Goal: Share content: Share content

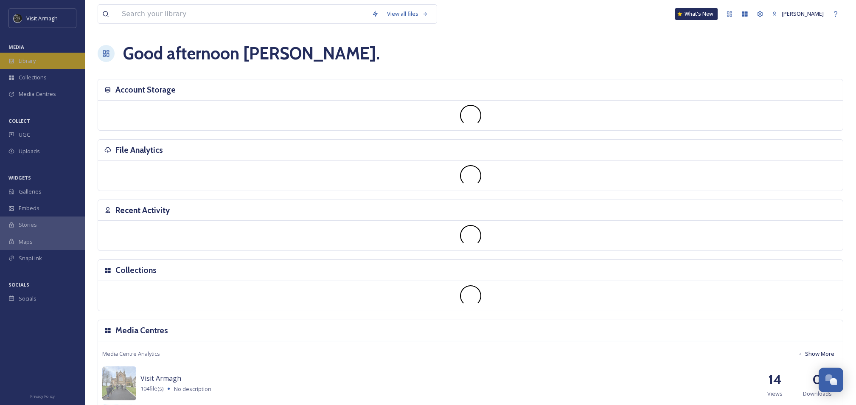
click at [11, 62] on icon at bounding box center [11, 61] width 5 height 5
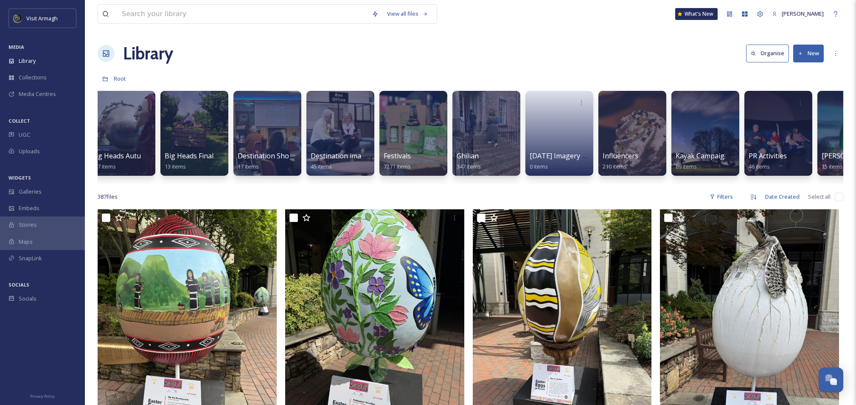
scroll to position [0, 317]
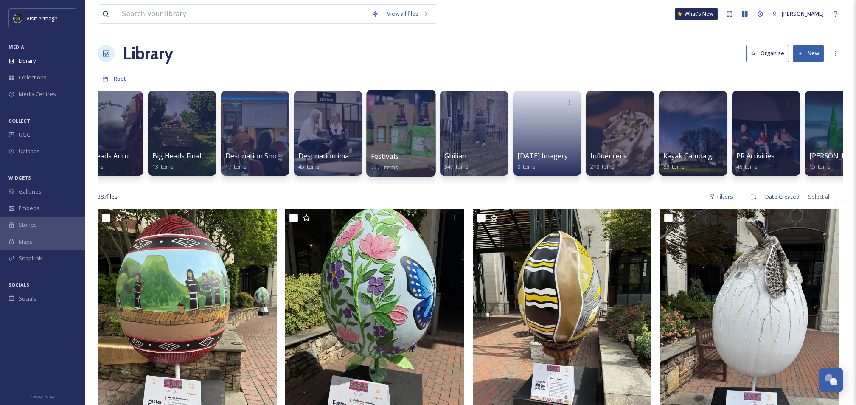
click at [389, 149] on div at bounding box center [400, 133] width 69 height 87
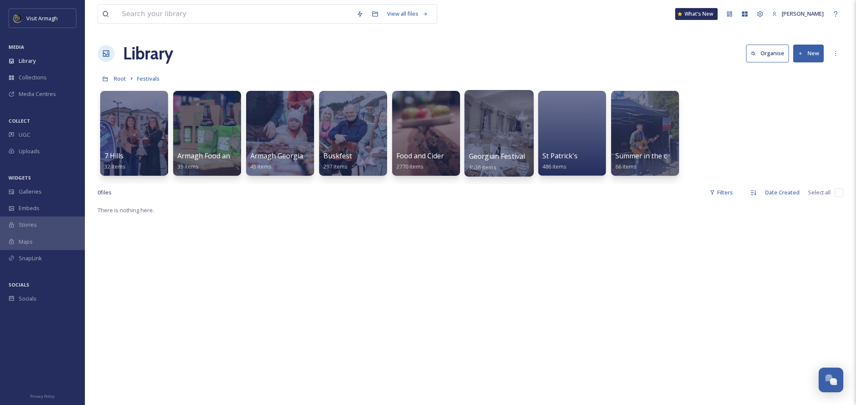
click at [514, 132] on div at bounding box center [498, 133] width 69 height 87
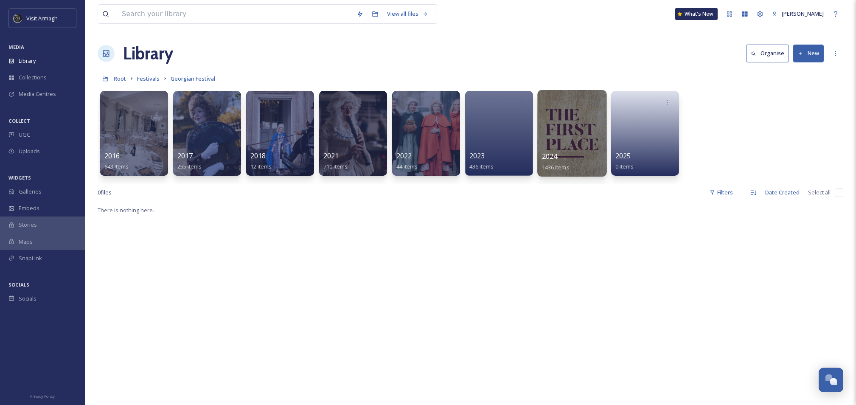
click at [567, 133] on div at bounding box center [571, 133] width 69 height 87
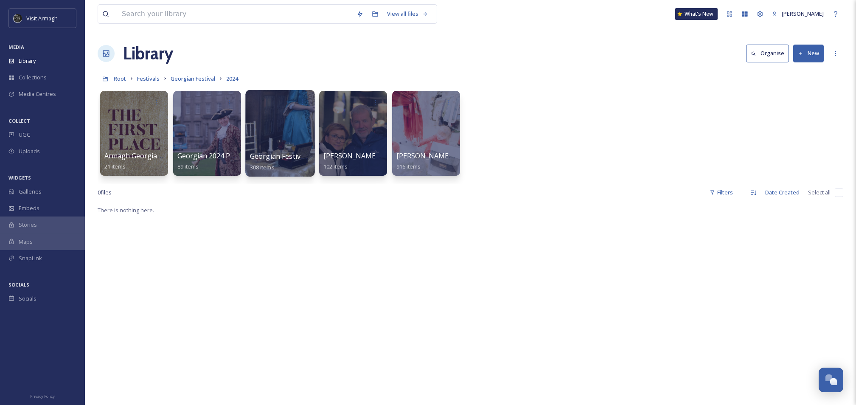
click at [270, 143] on div at bounding box center [279, 133] width 69 height 87
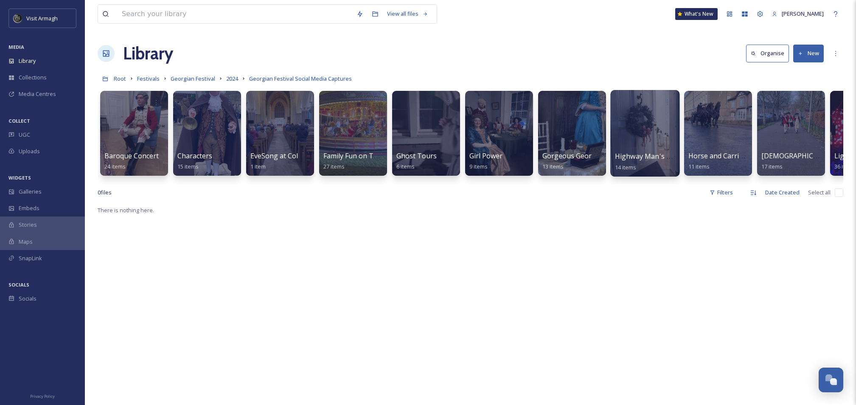
click at [636, 120] on div at bounding box center [644, 133] width 69 height 87
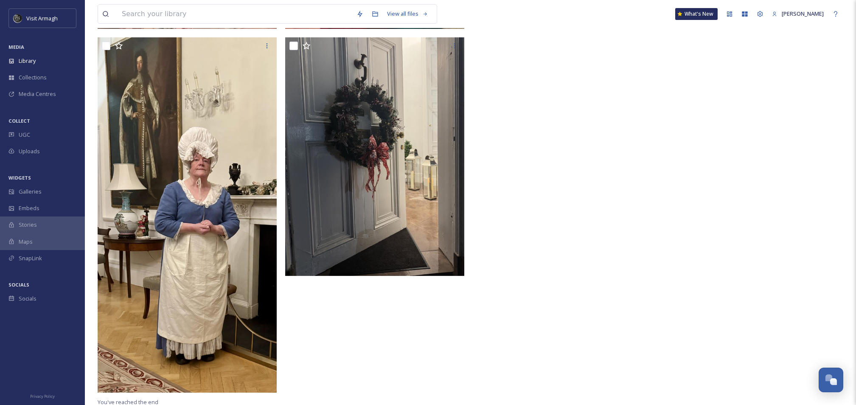
scroll to position [1061, 0]
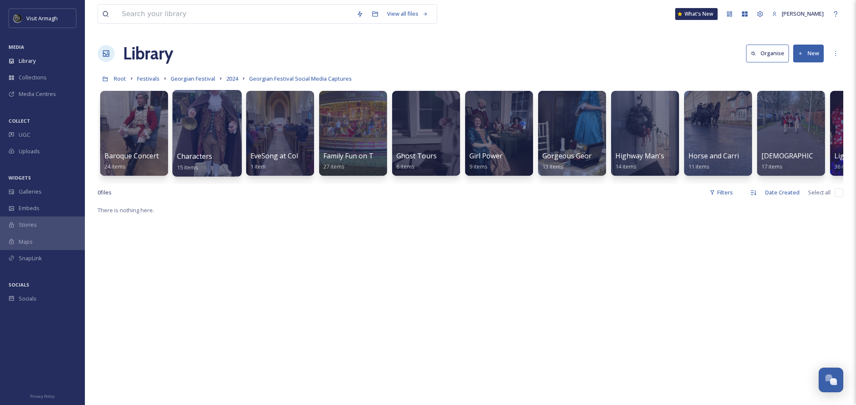
click at [200, 137] on div at bounding box center [206, 133] width 69 height 87
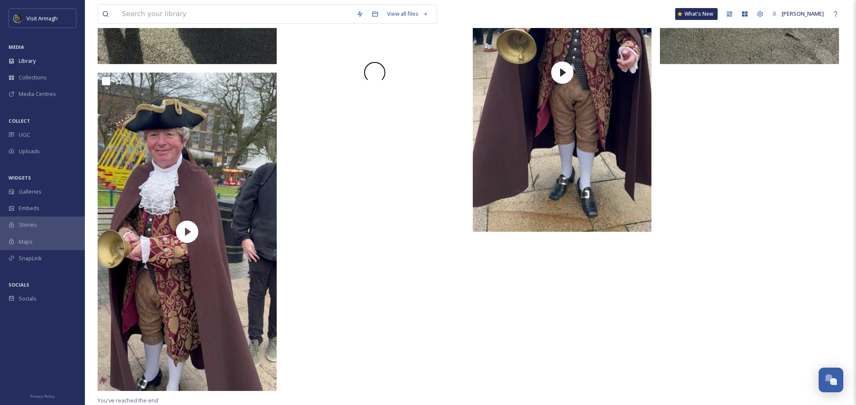
scroll to position [855, 0]
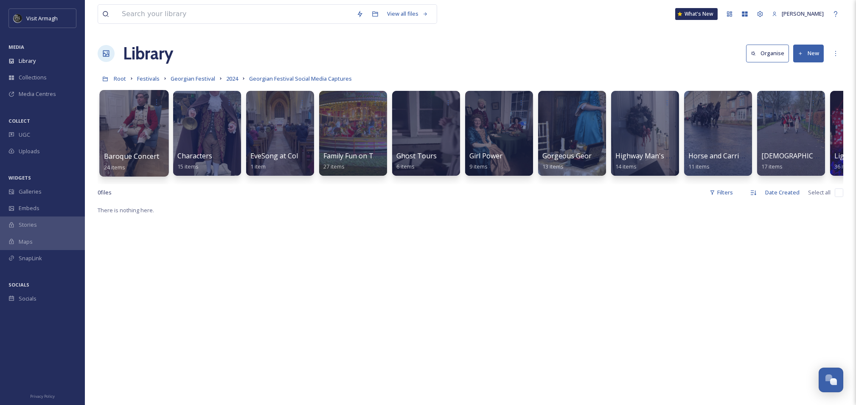
click at [136, 149] on div at bounding box center [133, 133] width 69 height 87
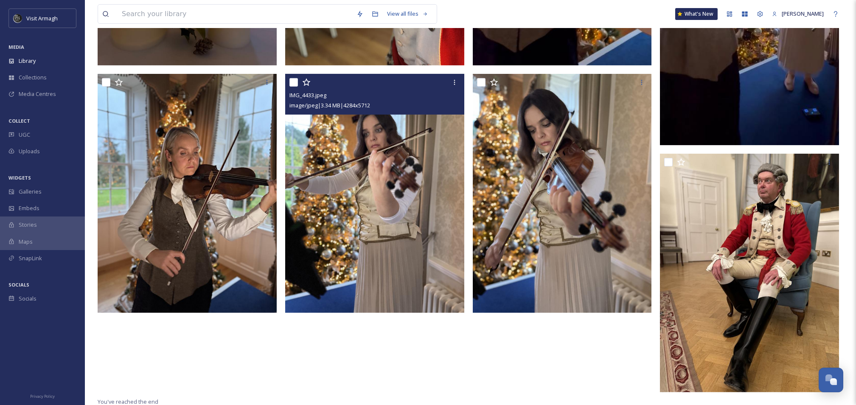
scroll to position [1360, 0]
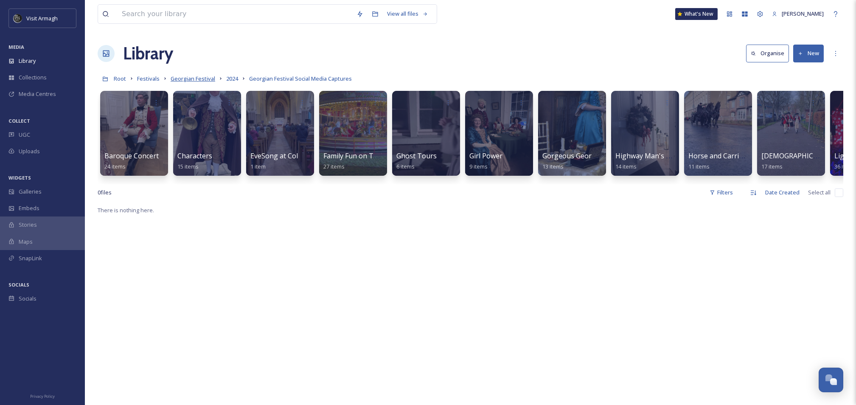
click at [207, 78] on span "Georgian Festival" at bounding box center [193, 79] width 45 height 8
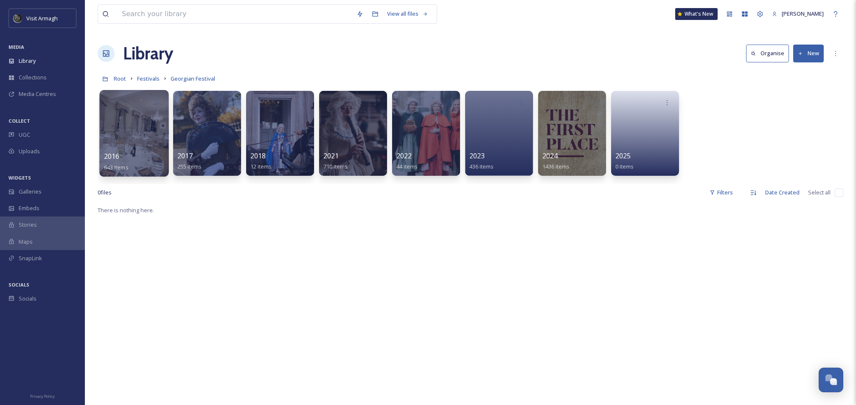
click at [143, 118] on div at bounding box center [133, 133] width 69 height 87
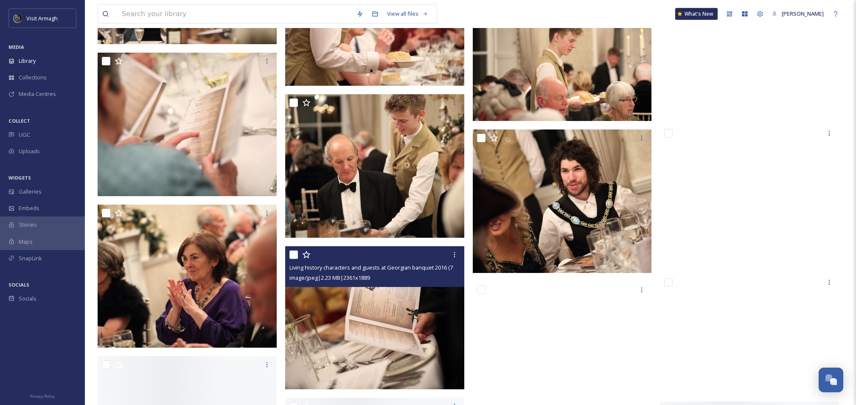
scroll to position [17490, 0]
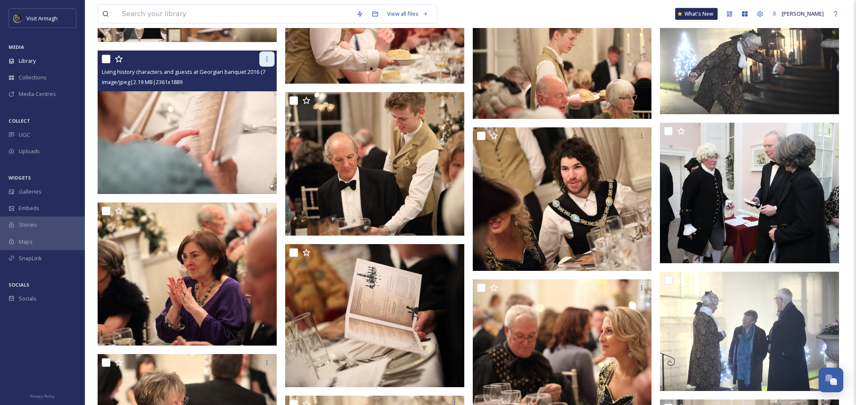
click at [261, 59] on div at bounding box center [266, 58] width 15 height 15
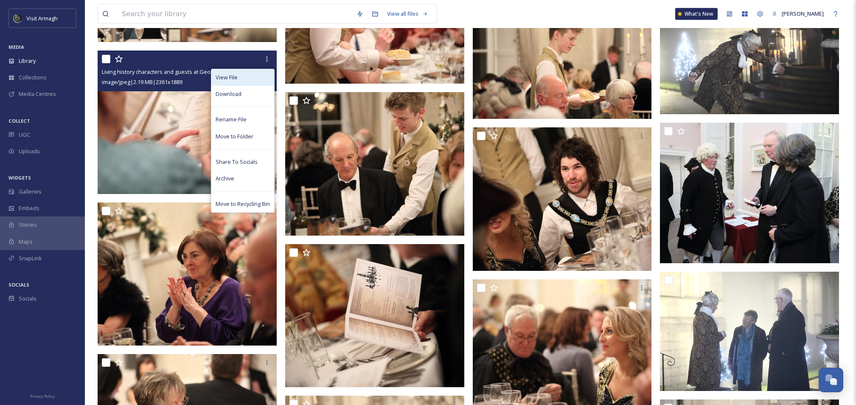
click at [251, 79] on div "View File" at bounding box center [242, 77] width 63 height 17
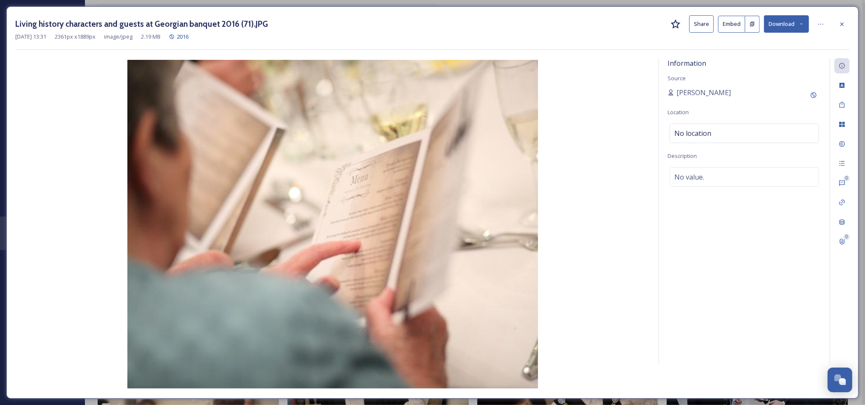
click at [701, 23] on button "Share" at bounding box center [701, 23] width 25 height 17
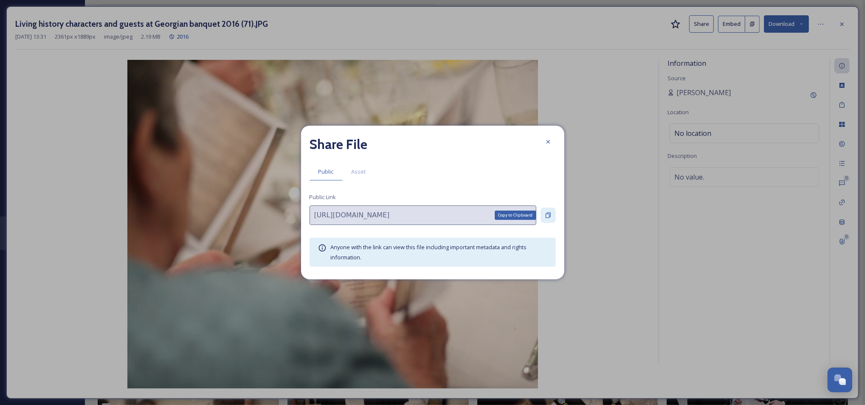
click at [549, 214] on icon at bounding box center [548, 215] width 7 height 7
click at [550, 143] on icon at bounding box center [548, 141] width 7 height 7
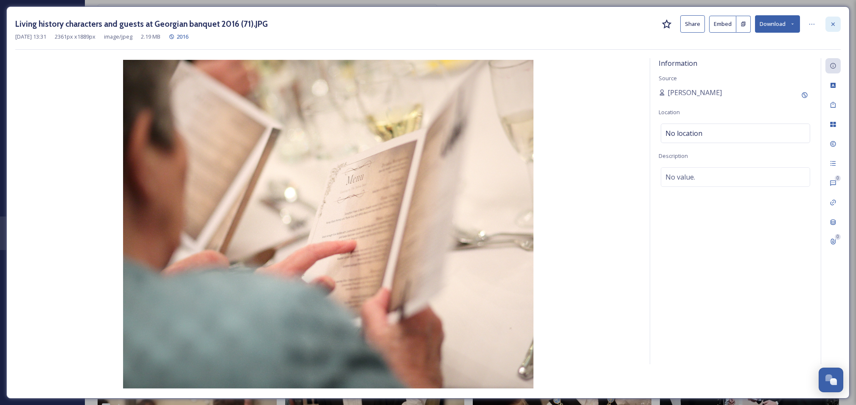
click at [832, 21] on icon at bounding box center [833, 24] width 7 height 7
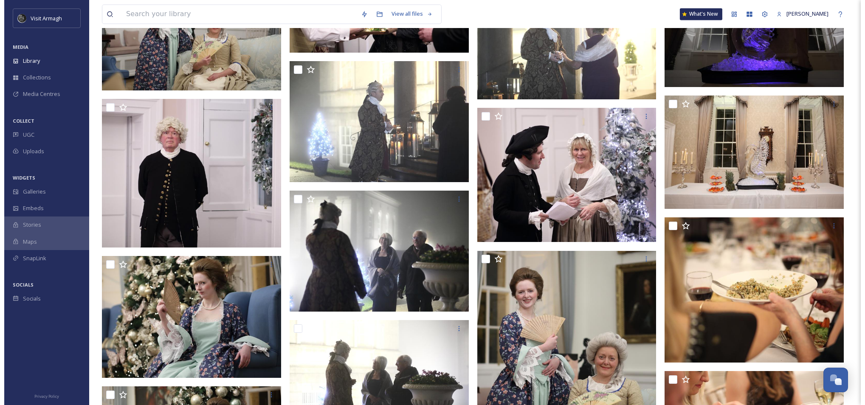
scroll to position [19810, 0]
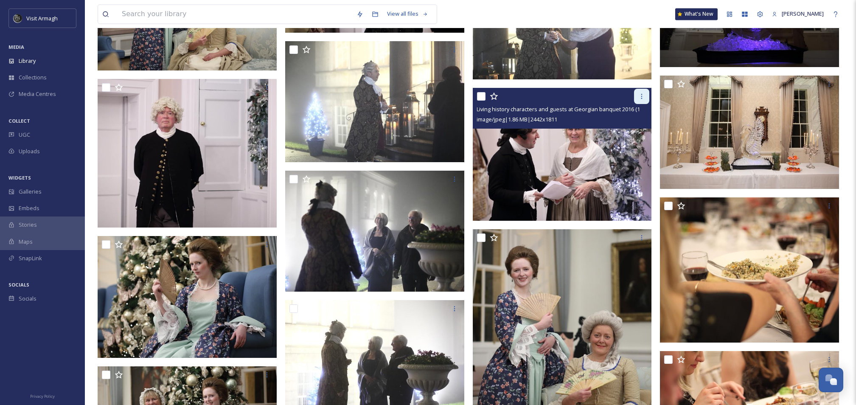
click at [640, 100] on div at bounding box center [641, 96] width 15 height 15
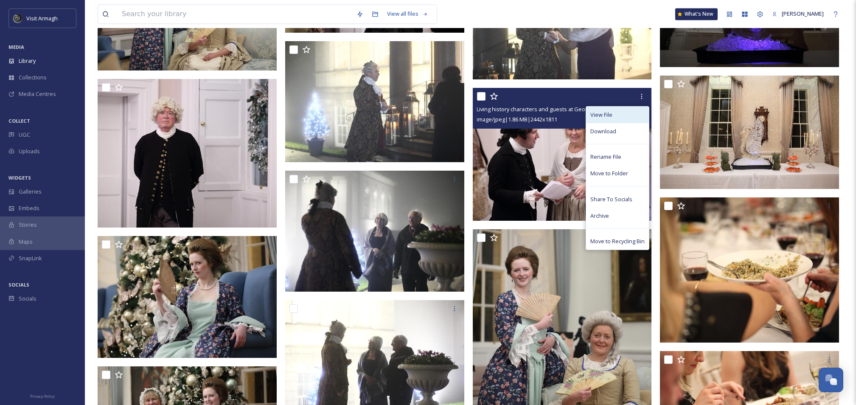
click at [613, 118] on div "View File" at bounding box center [617, 115] width 63 height 17
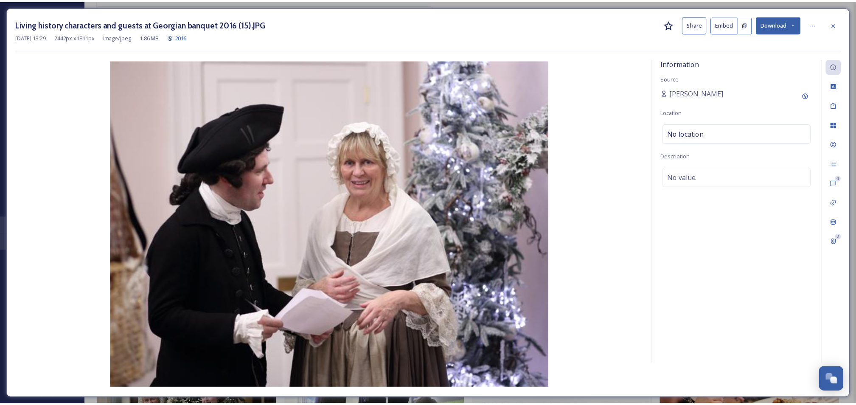
scroll to position [19811, 0]
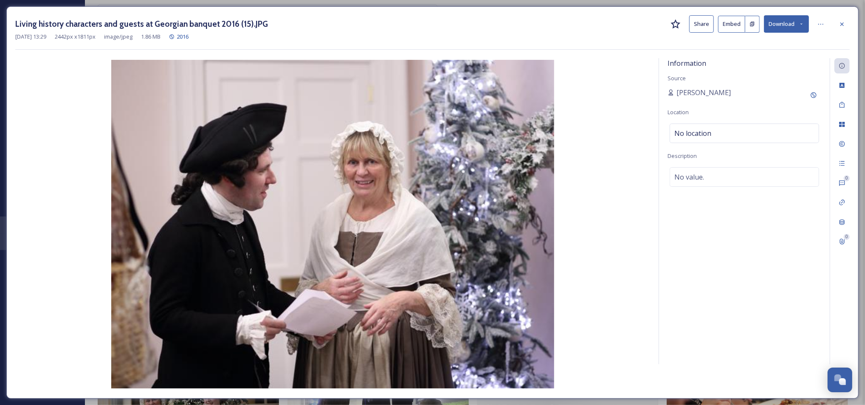
click at [707, 28] on button "Share" at bounding box center [701, 23] width 25 height 17
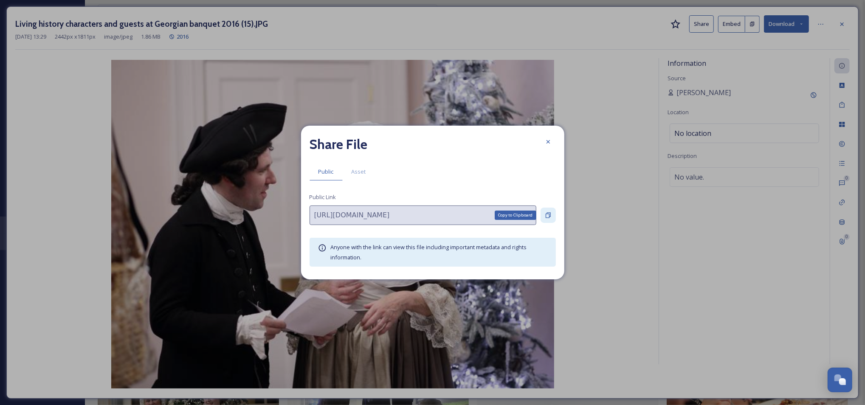
click at [550, 214] on icon at bounding box center [547, 216] width 5 height 6
click at [549, 145] on icon at bounding box center [548, 141] width 7 height 7
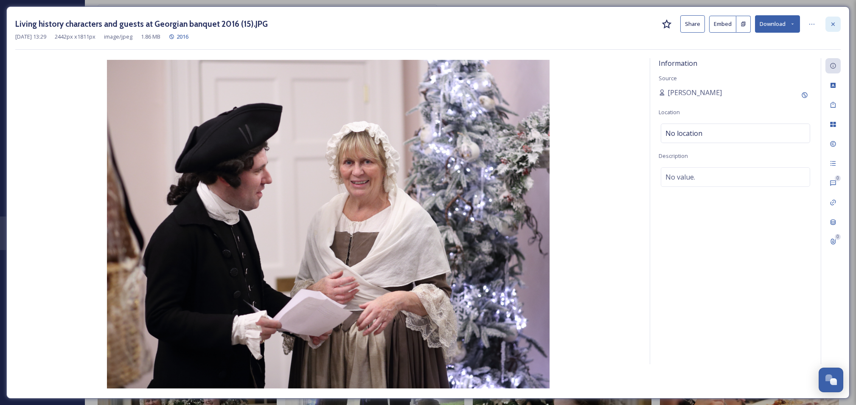
click at [834, 26] on icon at bounding box center [833, 24] width 7 height 7
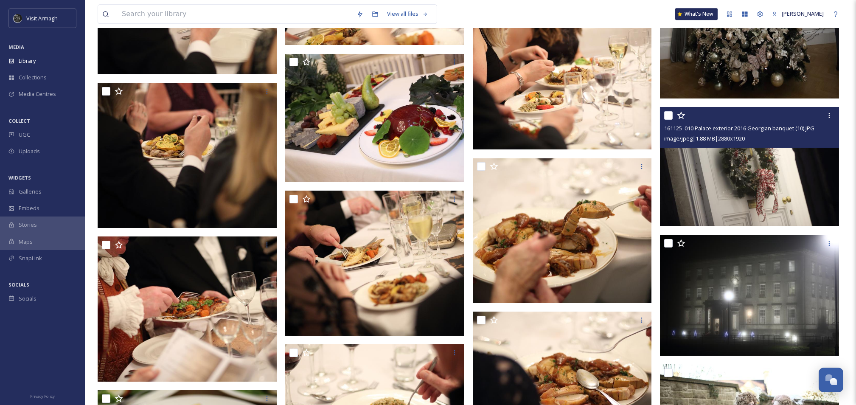
scroll to position [21736, 0]
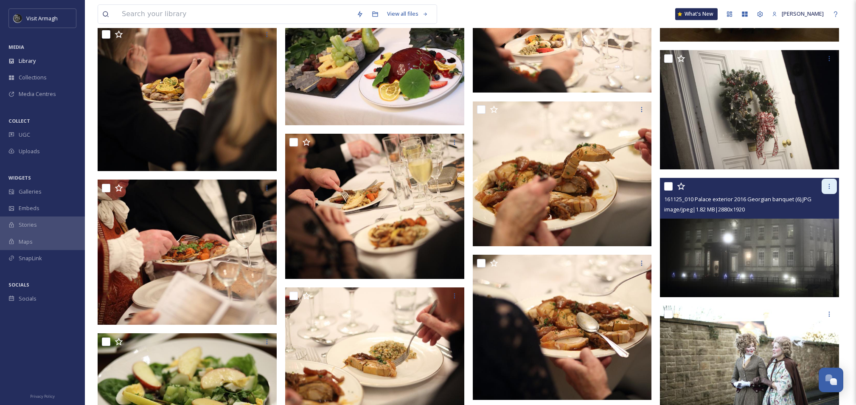
click at [825, 189] on div at bounding box center [829, 186] width 15 height 15
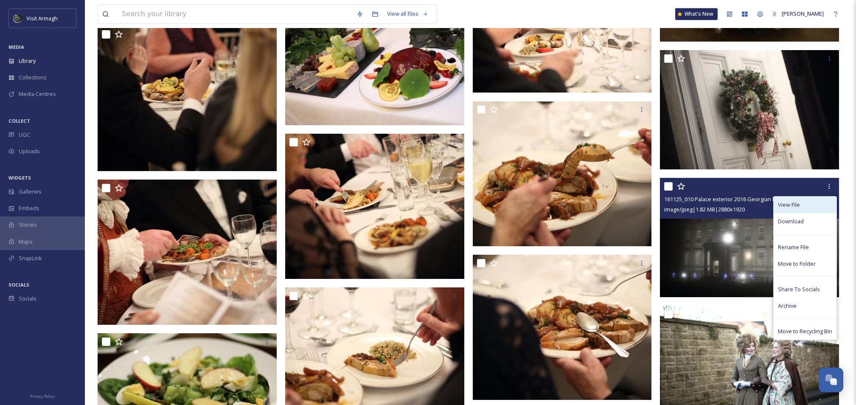
click at [795, 205] on span "View File" at bounding box center [789, 205] width 22 height 8
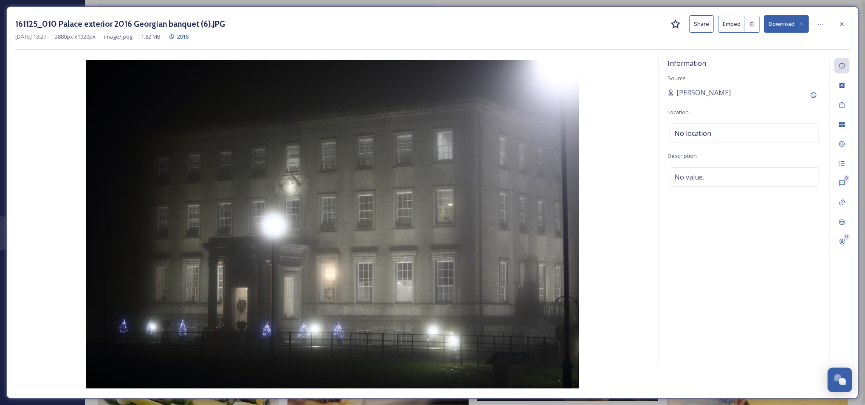
click at [709, 25] on button "Share" at bounding box center [701, 23] width 25 height 17
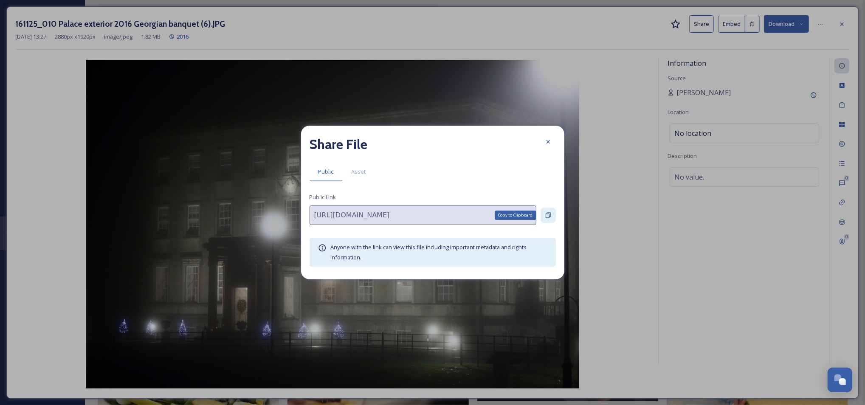
click at [548, 218] on icon at bounding box center [547, 216] width 5 height 6
click at [554, 143] on div at bounding box center [547, 141] width 15 height 15
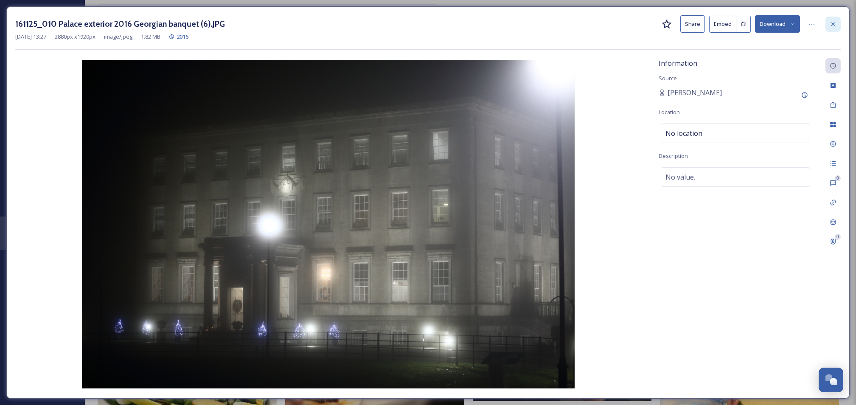
click at [832, 28] on div at bounding box center [833, 24] width 15 height 15
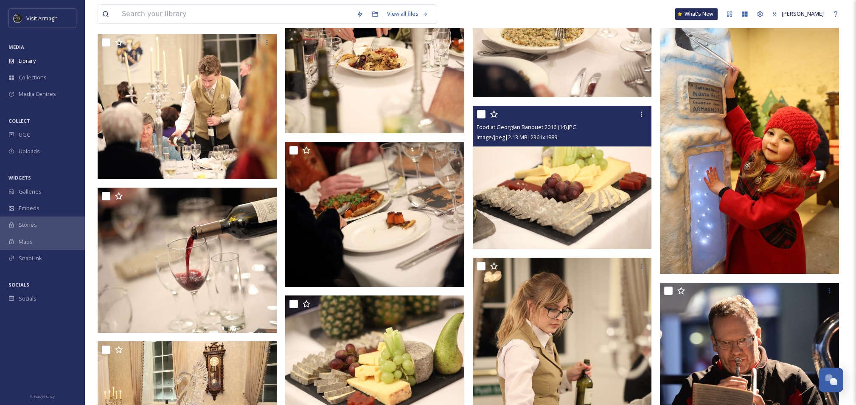
scroll to position [22245, 0]
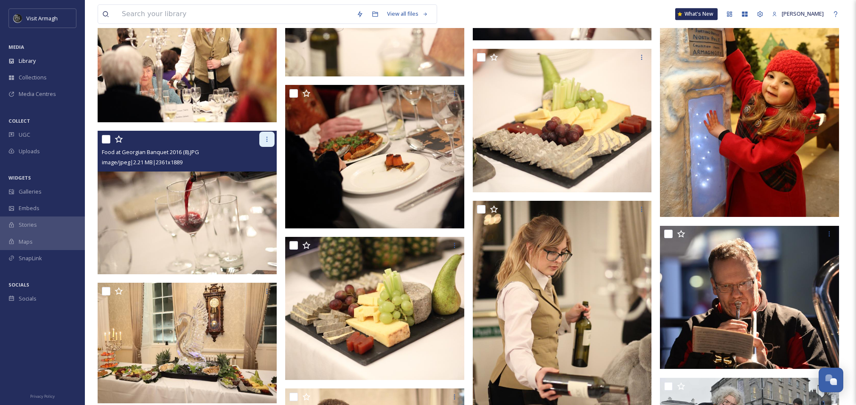
click at [264, 138] on icon at bounding box center [267, 139] width 7 height 7
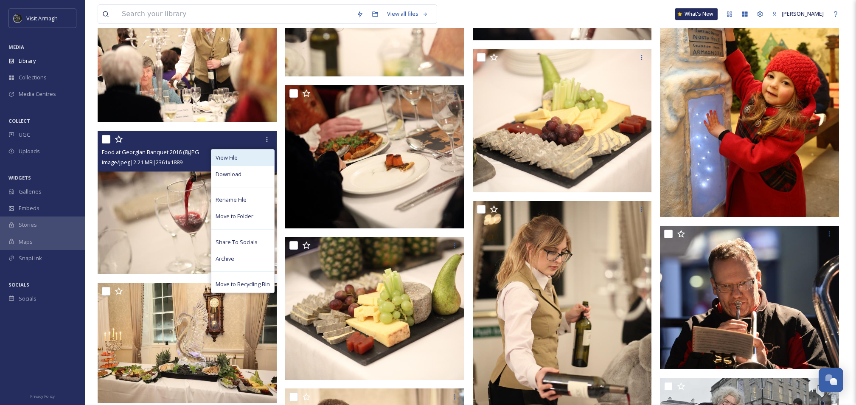
click at [256, 157] on div "View File" at bounding box center [242, 157] width 63 height 17
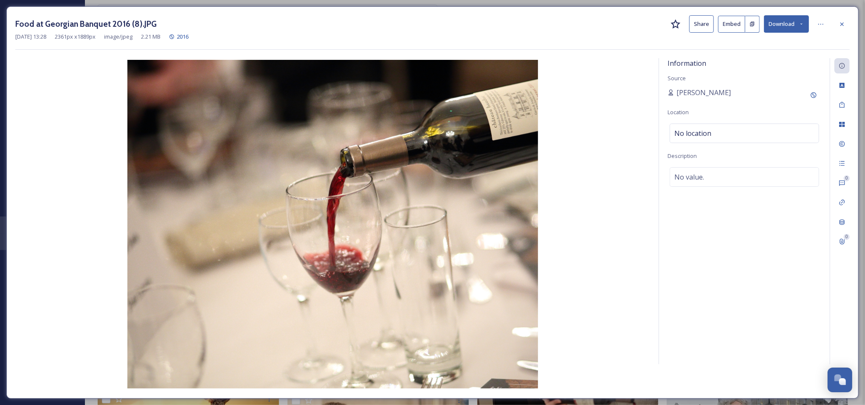
click at [695, 22] on button "Share" at bounding box center [701, 23] width 25 height 17
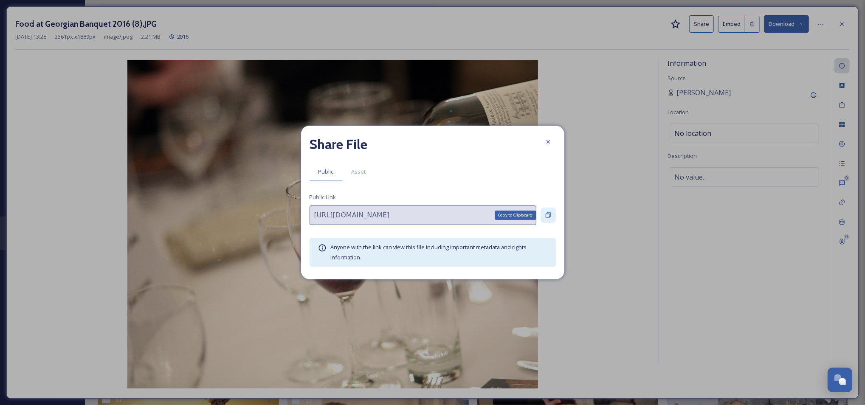
click at [551, 215] on icon at bounding box center [548, 215] width 7 height 7
click at [551, 145] on div at bounding box center [547, 141] width 15 height 15
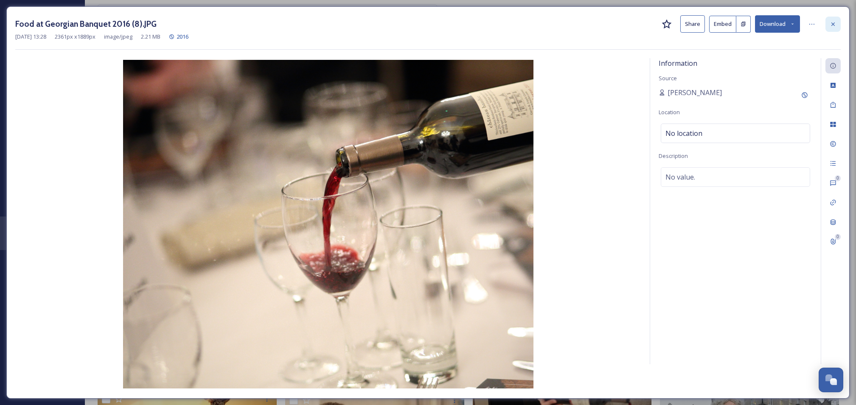
click at [836, 24] on icon at bounding box center [833, 24] width 7 height 7
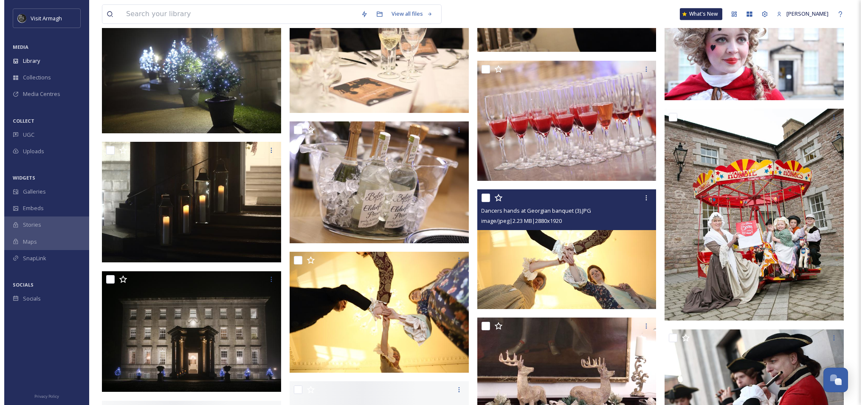
scroll to position [22925, 0]
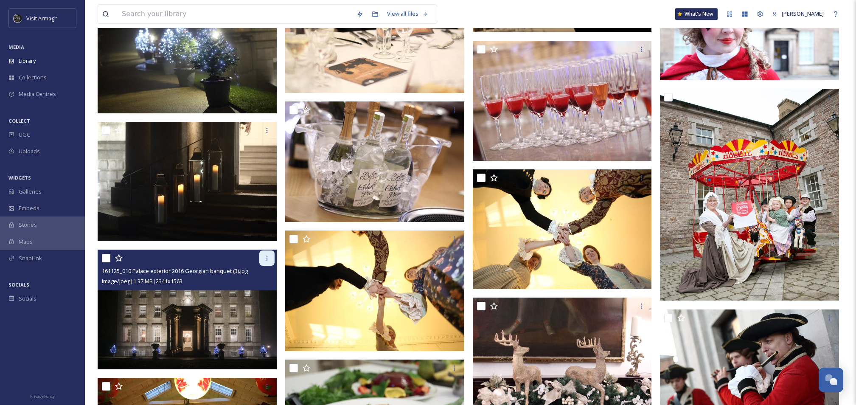
click at [267, 261] on icon at bounding box center [267, 258] width 7 height 7
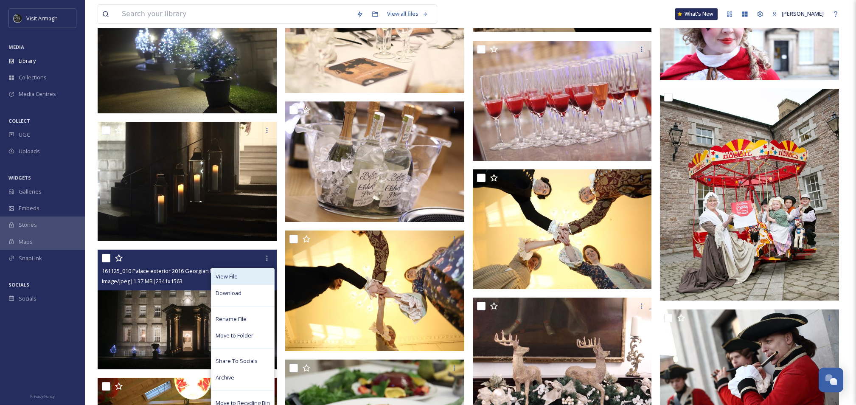
click at [261, 277] on div "View File" at bounding box center [242, 276] width 63 height 17
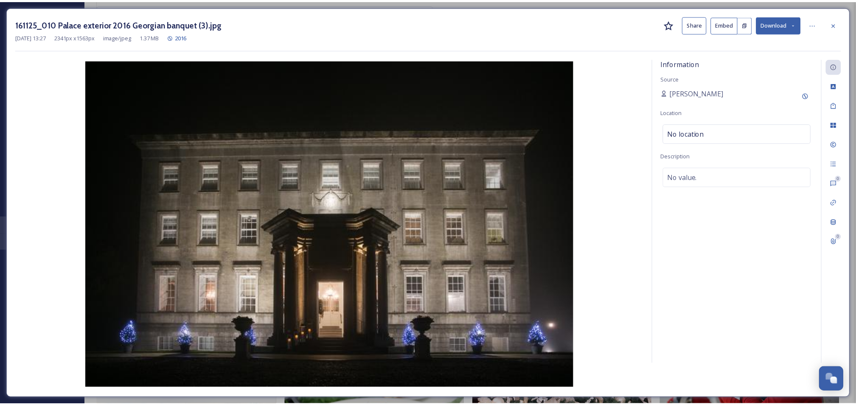
scroll to position [22926, 0]
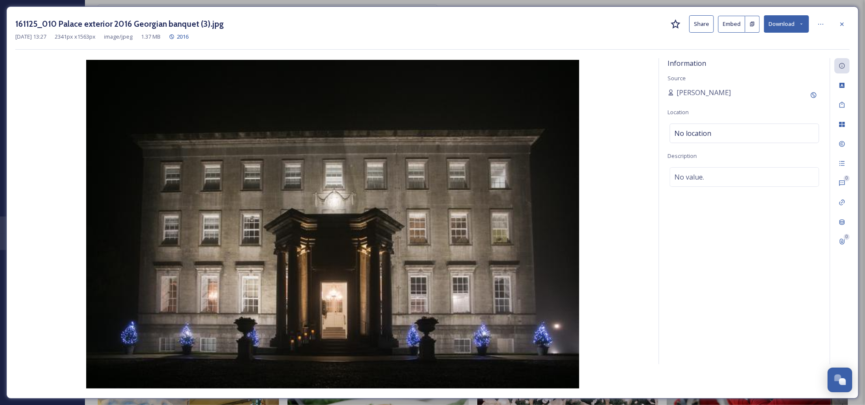
click at [699, 31] on button "Share" at bounding box center [701, 23] width 25 height 17
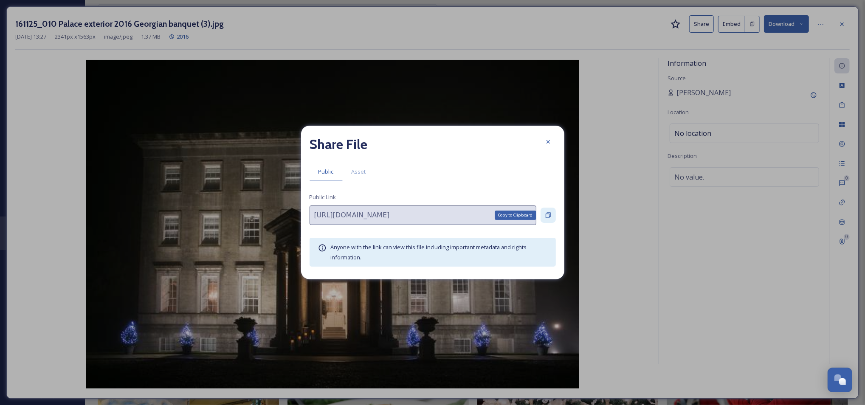
click at [545, 214] on icon at bounding box center [548, 215] width 7 height 7
click at [546, 145] on div at bounding box center [547, 141] width 15 height 15
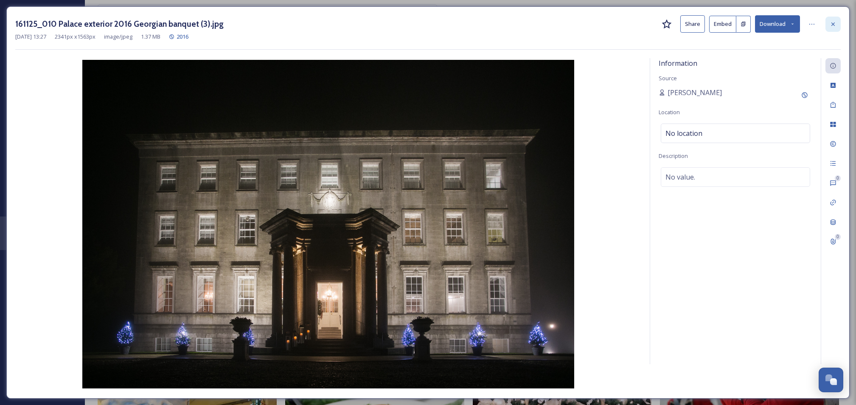
click at [834, 24] on icon at bounding box center [833, 24] width 7 height 7
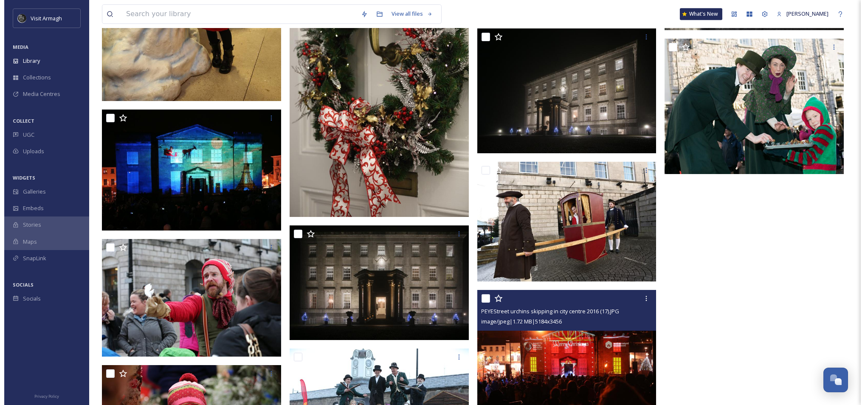
scroll to position [23662, 0]
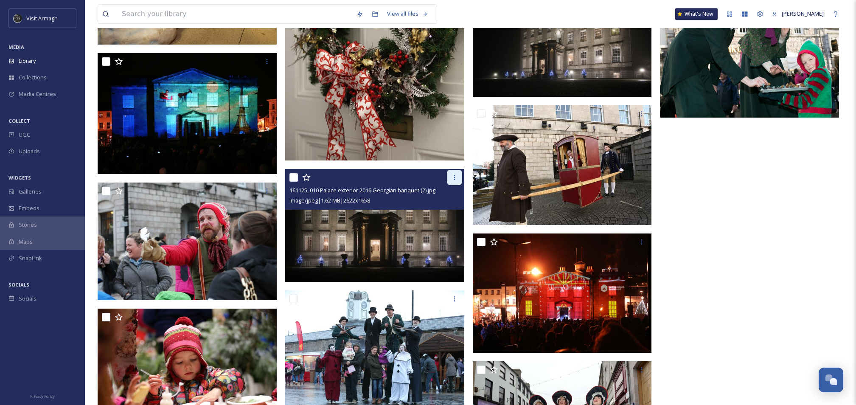
click at [450, 175] on div at bounding box center [454, 177] width 15 height 15
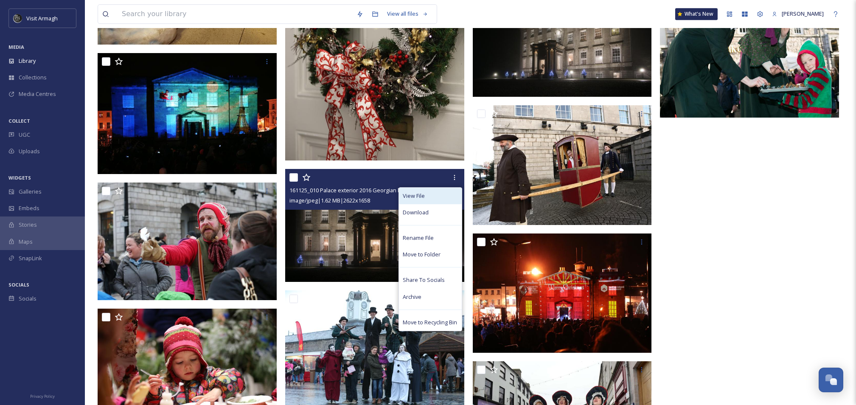
click at [439, 198] on div "View File" at bounding box center [430, 196] width 63 height 17
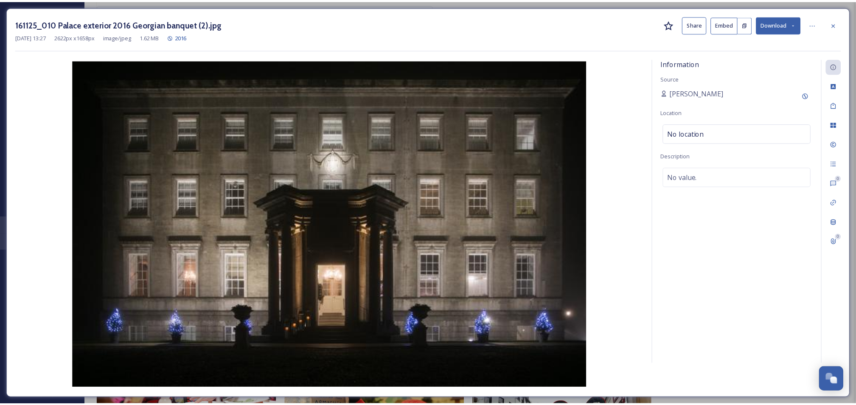
scroll to position [23664, 0]
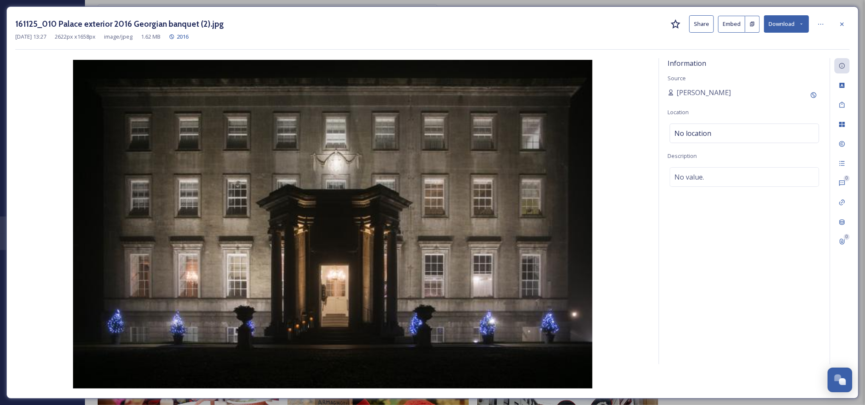
click at [708, 20] on button "Share" at bounding box center [701, 23] width 25 height 17
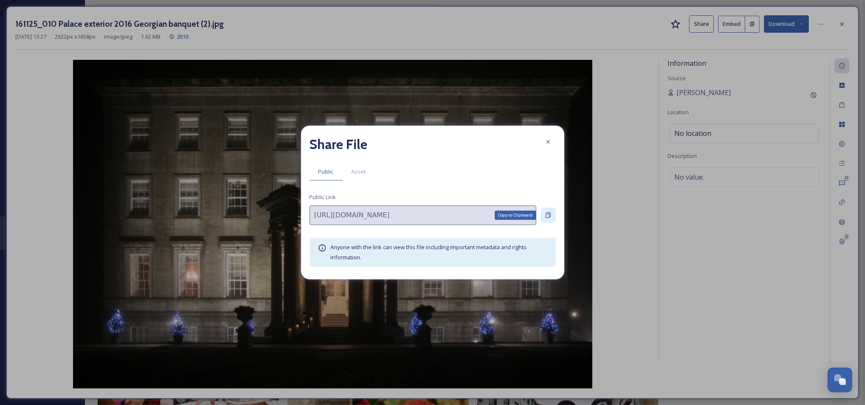
click at [545, 214] on icon at bounding box center [547, 216] width 5 height 6
drag, startPoint x: 547, startPoint y: 141, endPoint x: 608, endPoint y: 112, distance: 67.2
click at [548, 141] on icon at bounding box center [547, 141] width 3 height 3
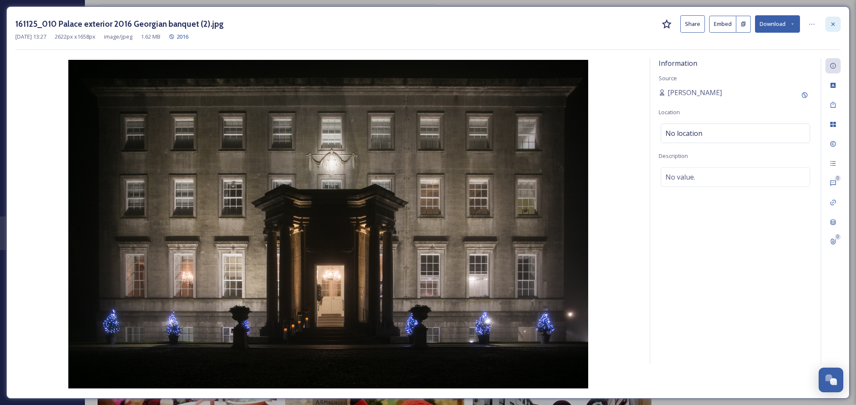
click at [832, 23] on icon at bounding box center [833, 23] width 3 height 3
